Goal: Transaction & Acquisition: Purchase product/service

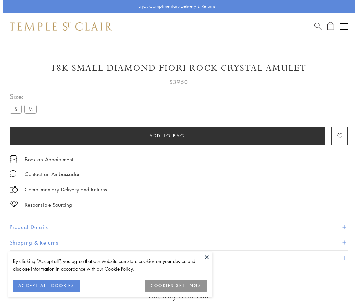
scroll to position [15, 0]
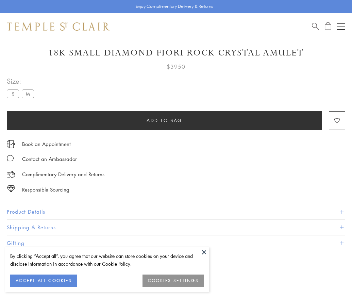
click at [164, 120] on span "Add to bag" at bounding box center [164, 120] width 36 height 7
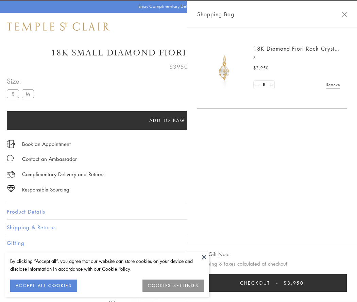
click at [340, 283] on button "Checkout $3,950" at bounding box center [271, 283] width 149 height 18
